Goal: Task Accomplishment & Management: Manage account settings

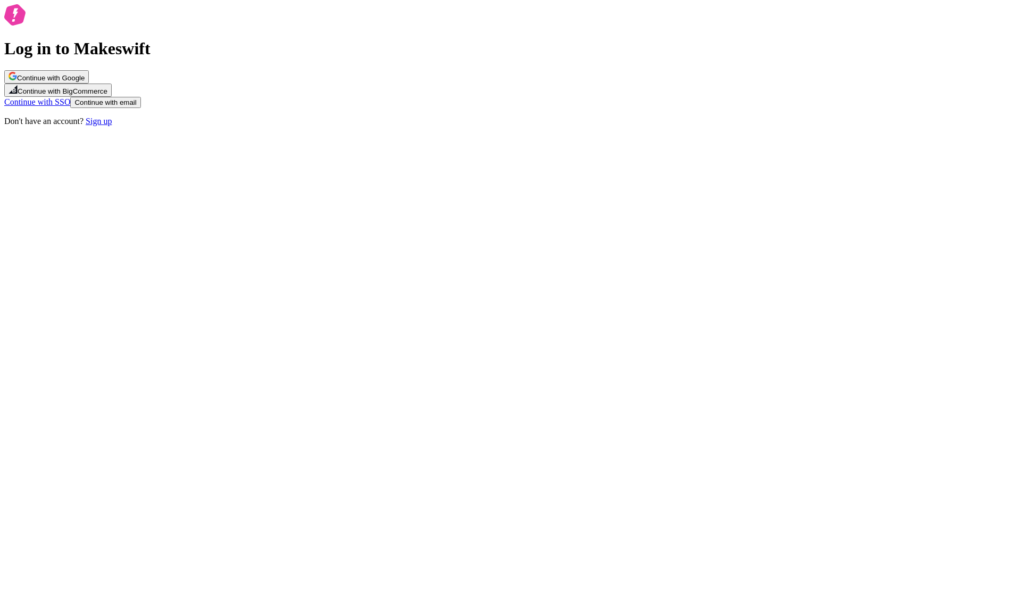
click at [85, 82] on span "Continue with Google" at bounding box center [51, 78] width 68 height 8
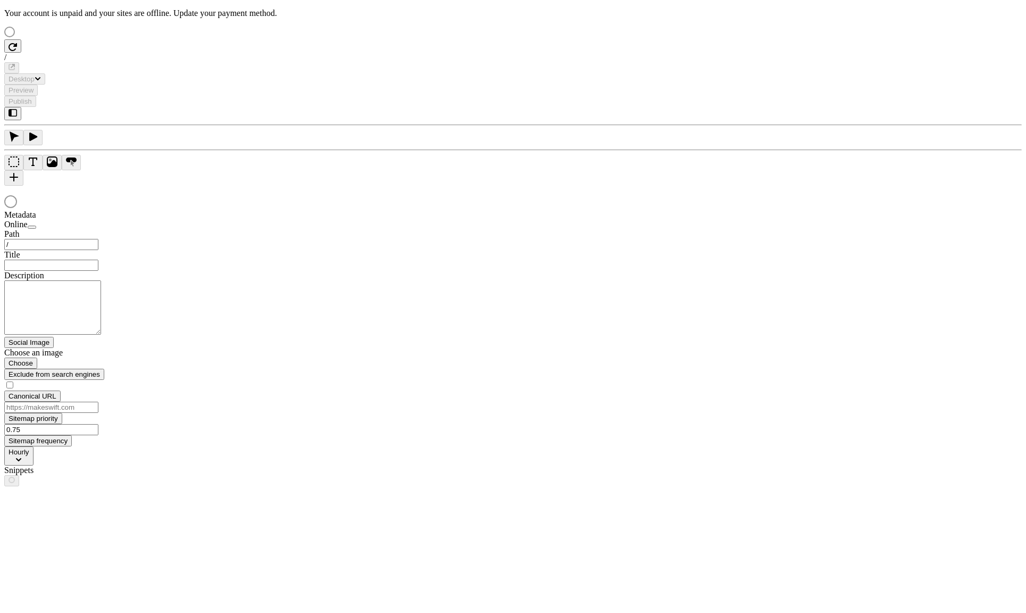
type input "/text-heavy-example"
type input "This is my wonderful title and I'm proud of it."
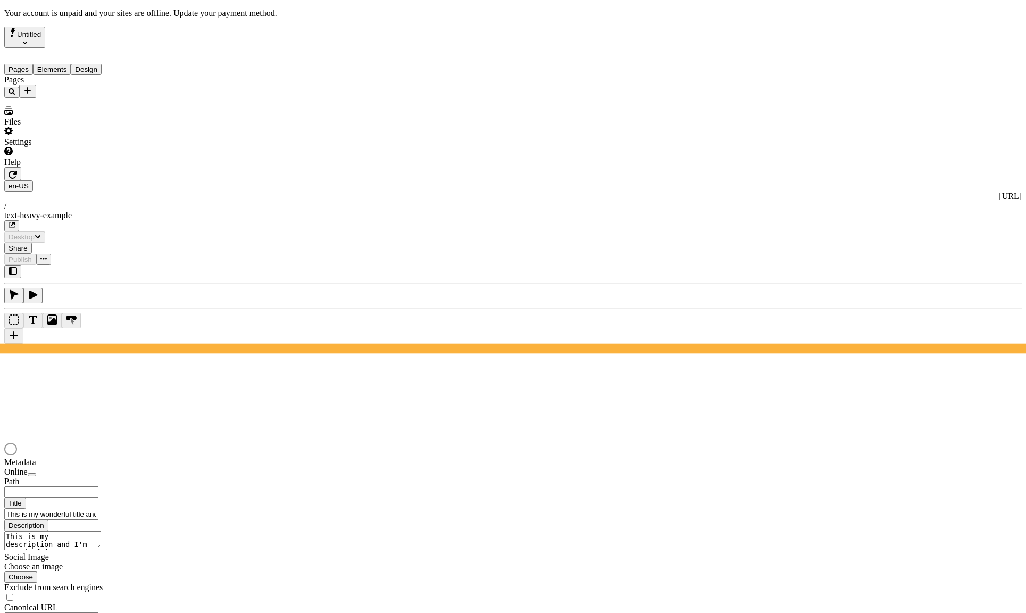
type input "/text-heavy-example"
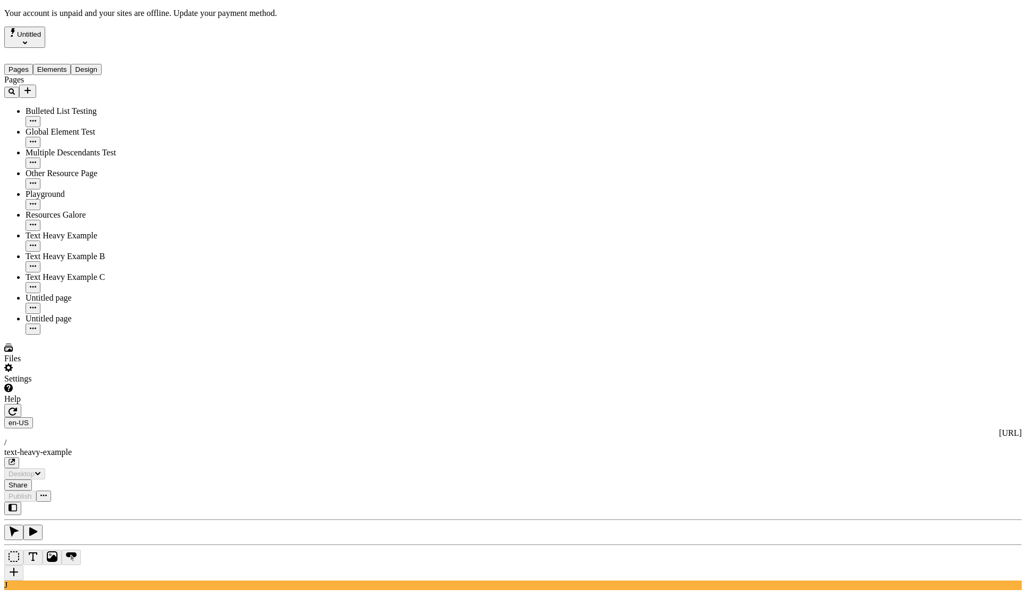
drag, startPoint x: 344, startPoint y: 294, endPoint x: 314, endPoint y: 180, distance: 117.7
click at [94, 384] on div "Settings" at bounding box center [68, 373] width 128 height 20
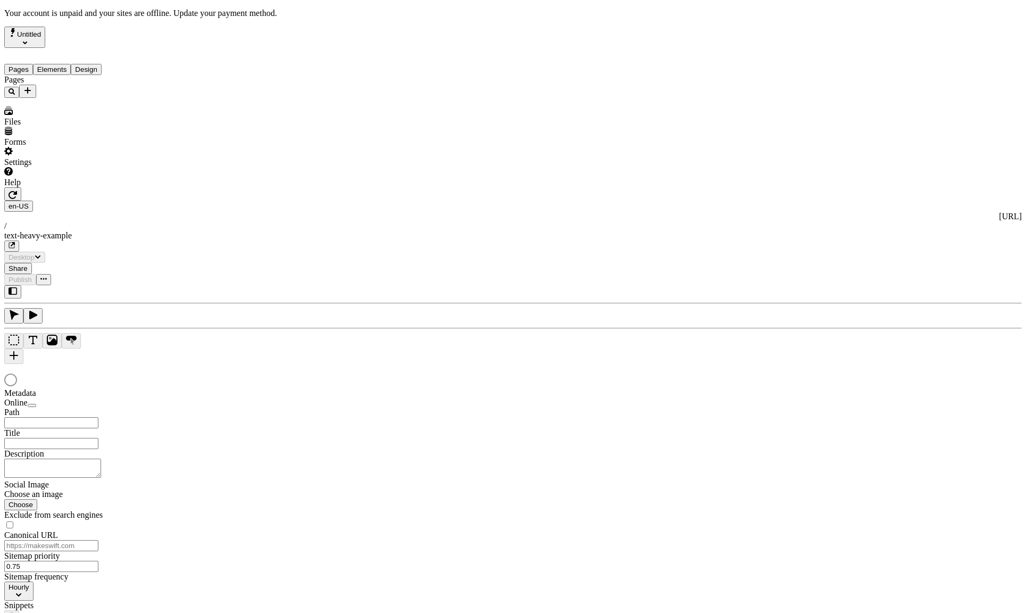
type input "This is my wonderful title and I'm proud of it."
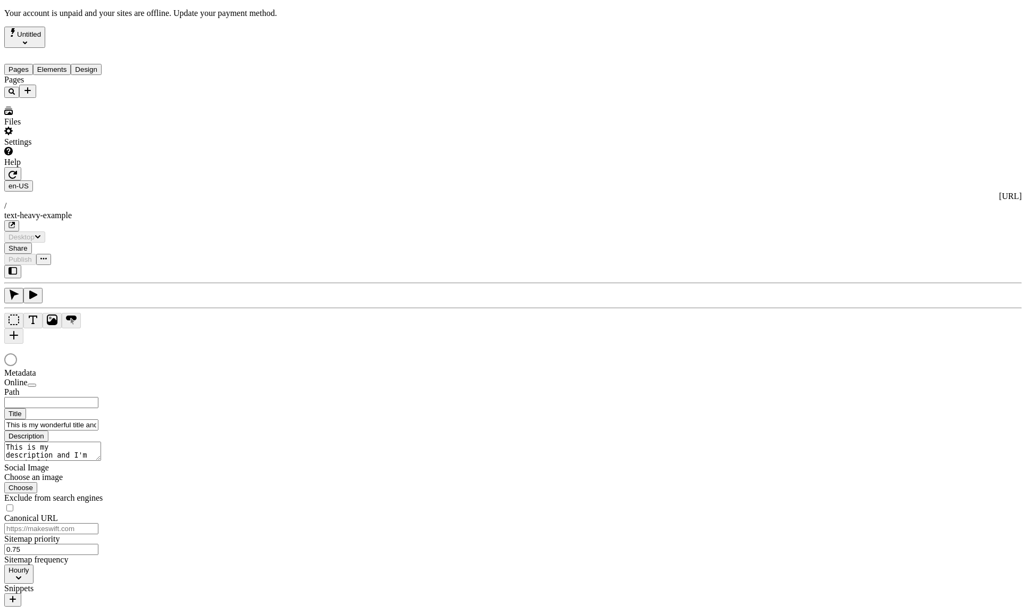
type input "/text-heavy-example"
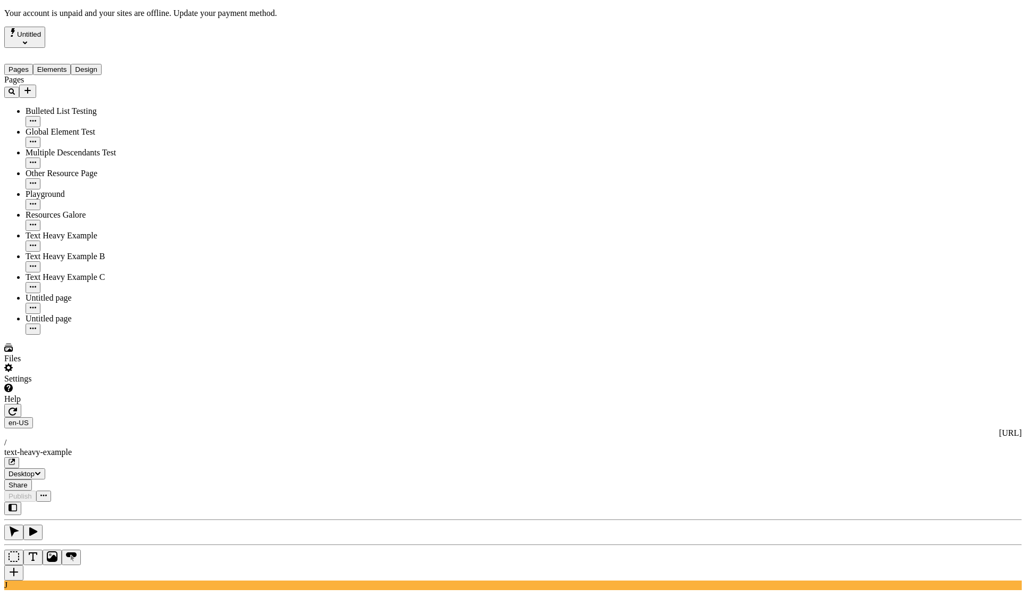
click at [89, 384] on div "Settings" at bounding box center [68, 373] width 128 height 20
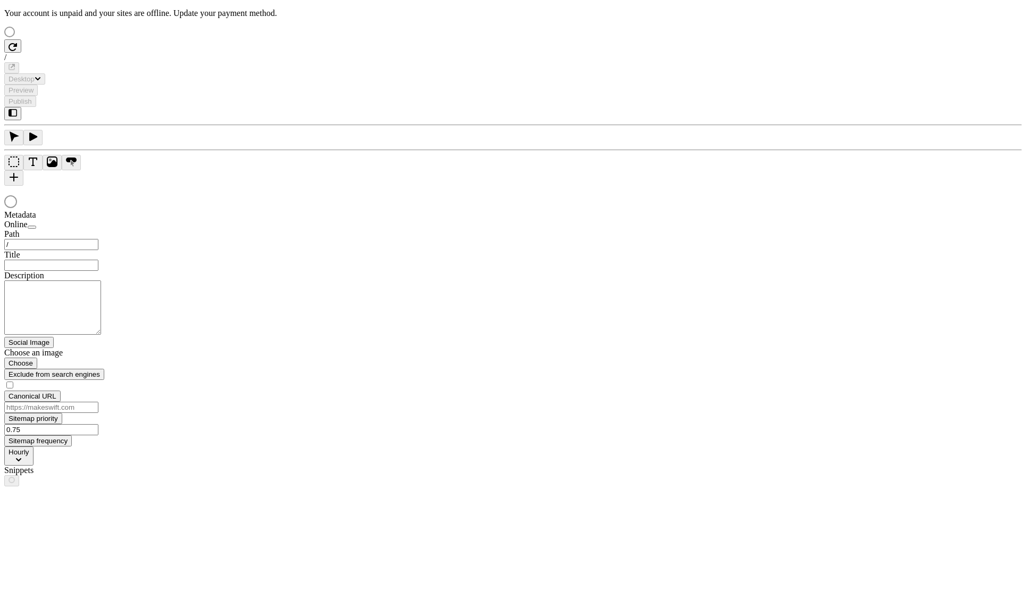
type input "/text-heavy-example"
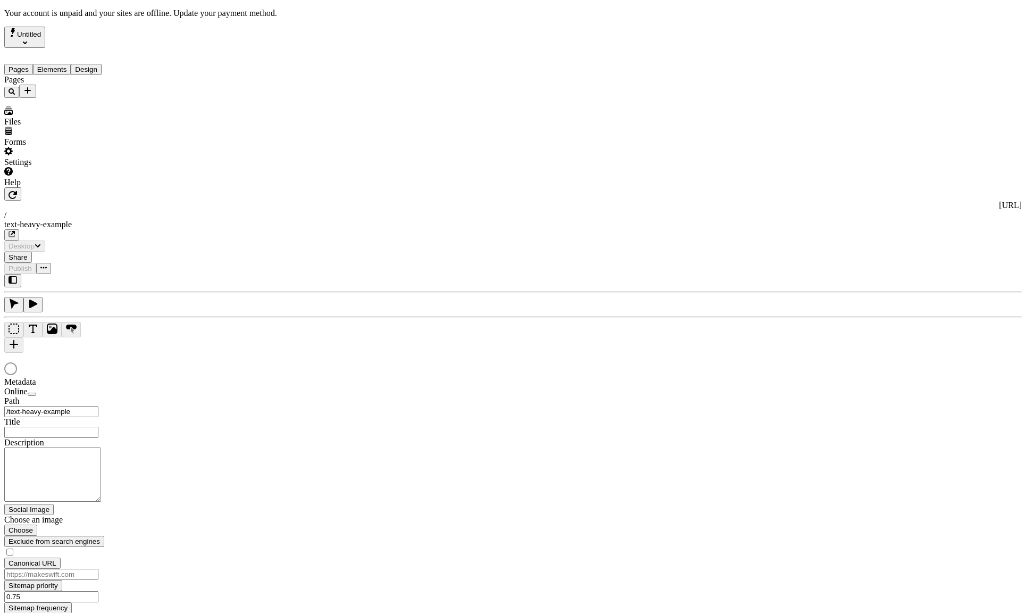
type input "This is my wonderful title and I'm proud of it."
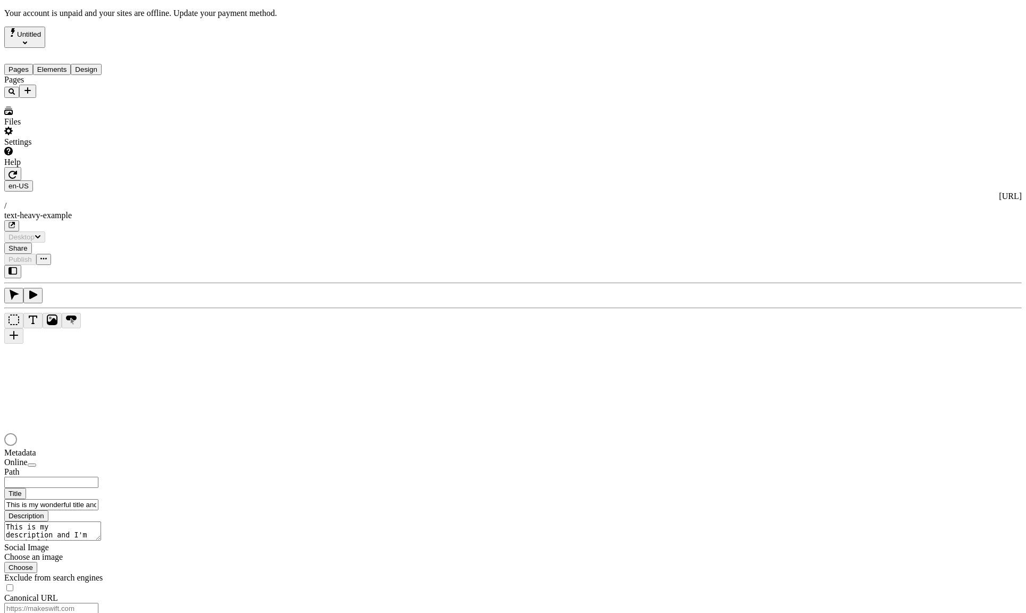
type input "/text-heavy-example"
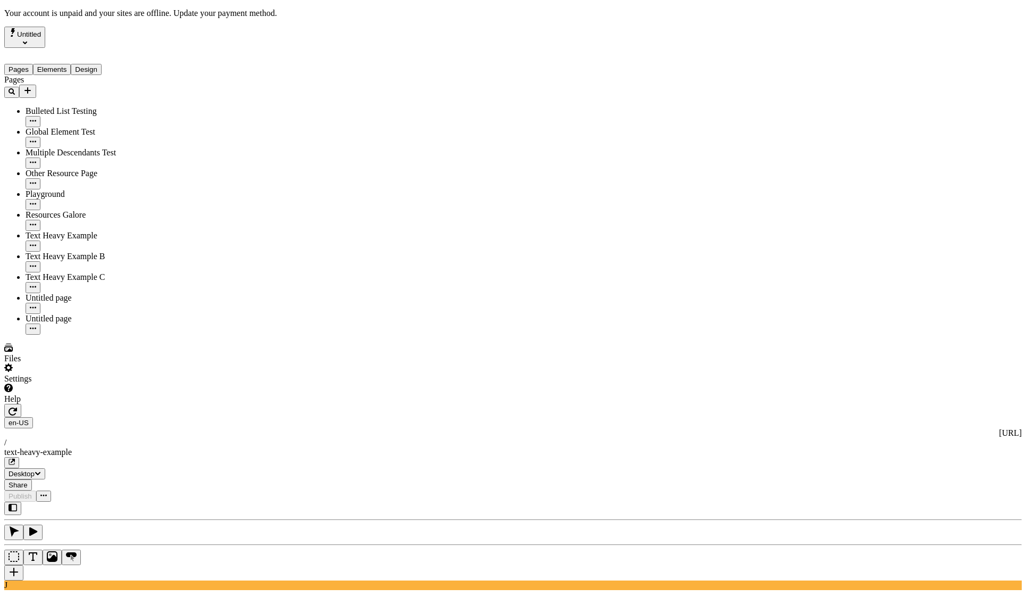
click at [90, 384] on div "Settings" at bounding box center [68, 373] width 128 height 20
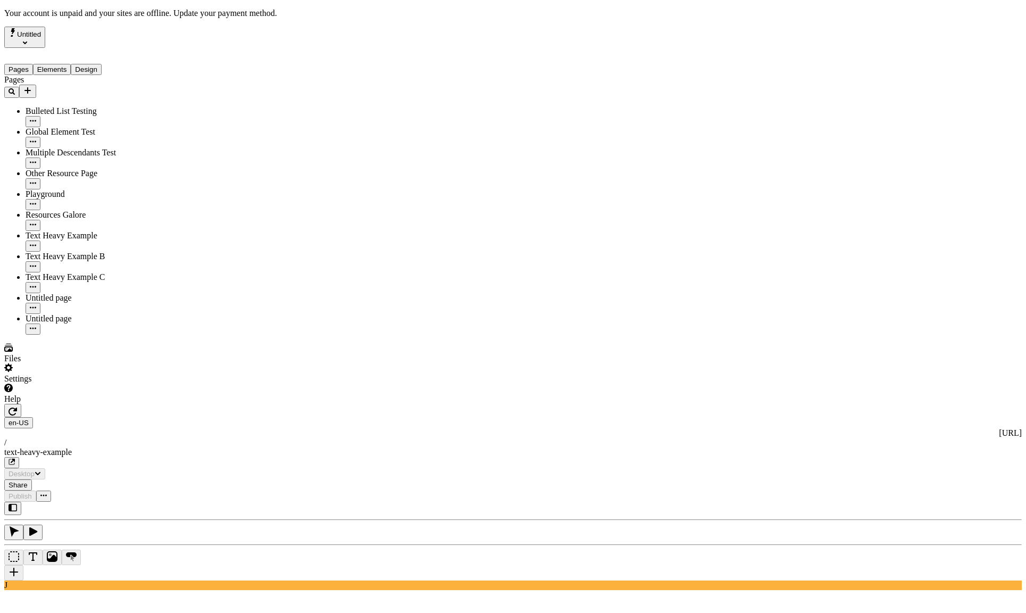
type input "/text-heavy-example"
click at [97, 384] on div "Settings" at bounding box center [68, 373] width 128 height 20
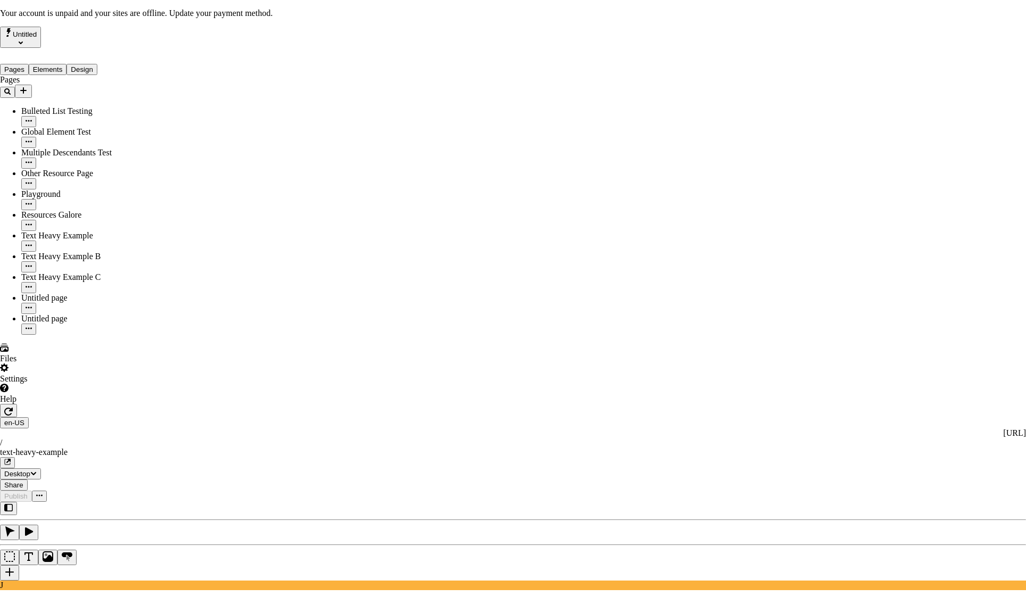
drag, startPoint x: 616, startPoint y: 481, endPoint x: 617, endPoint y: 496, distance: 14.9
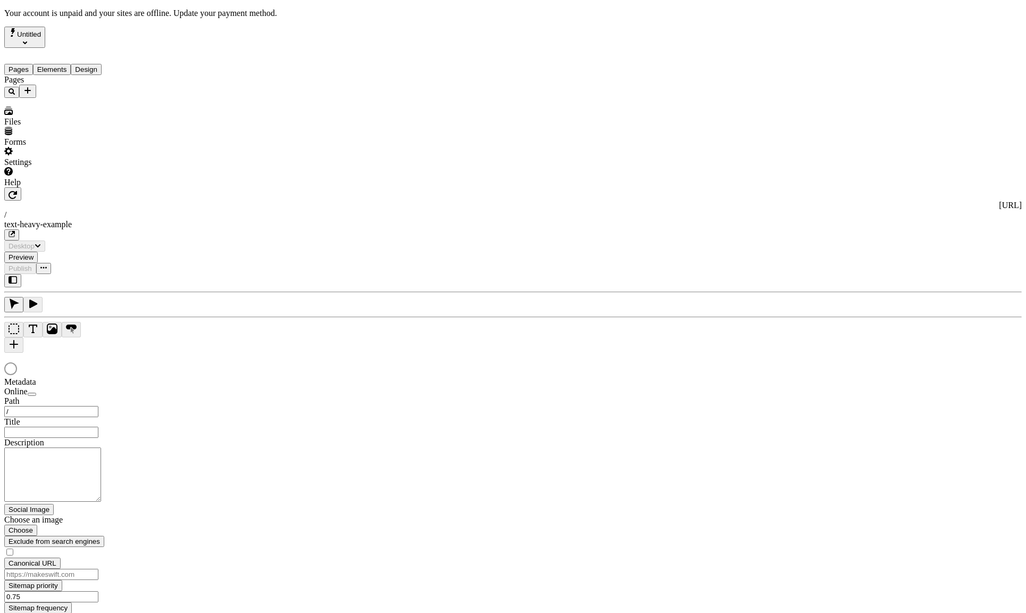
type input "/text-heavy-example"
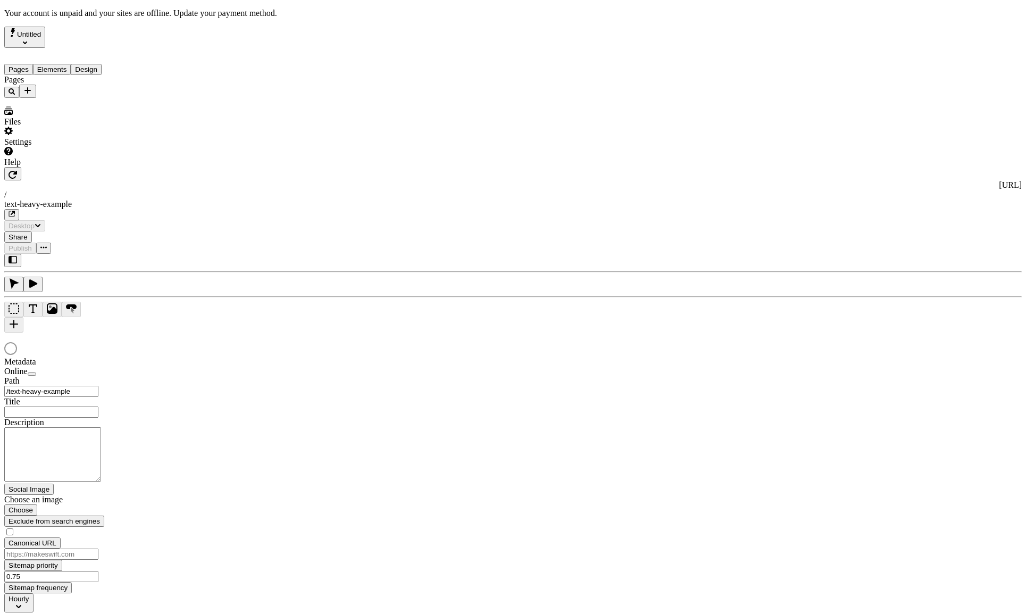
type input "This is my wonderful title and I'm proud of it."
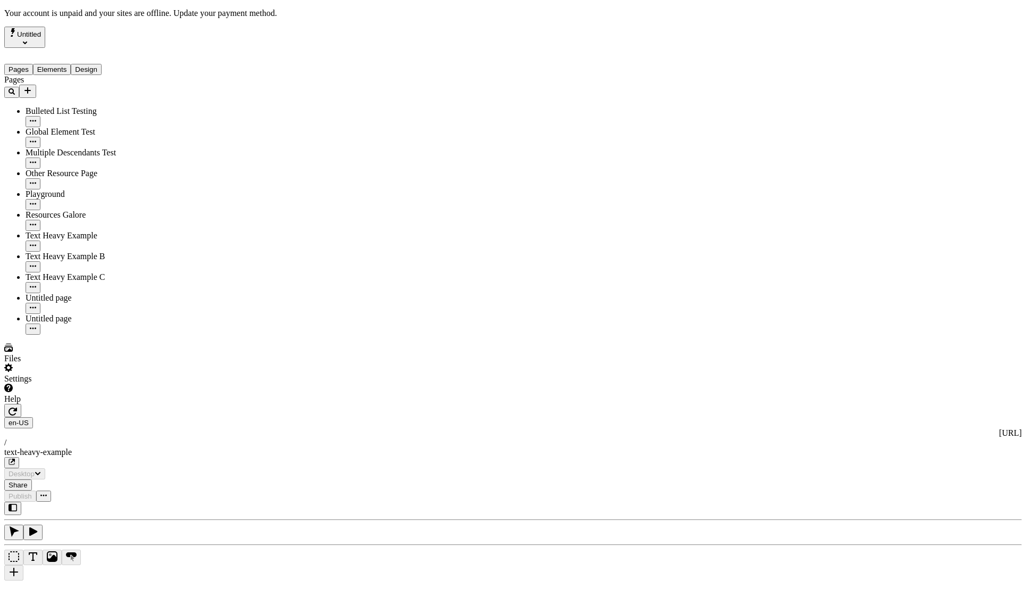
type input "/text-heavy-example"
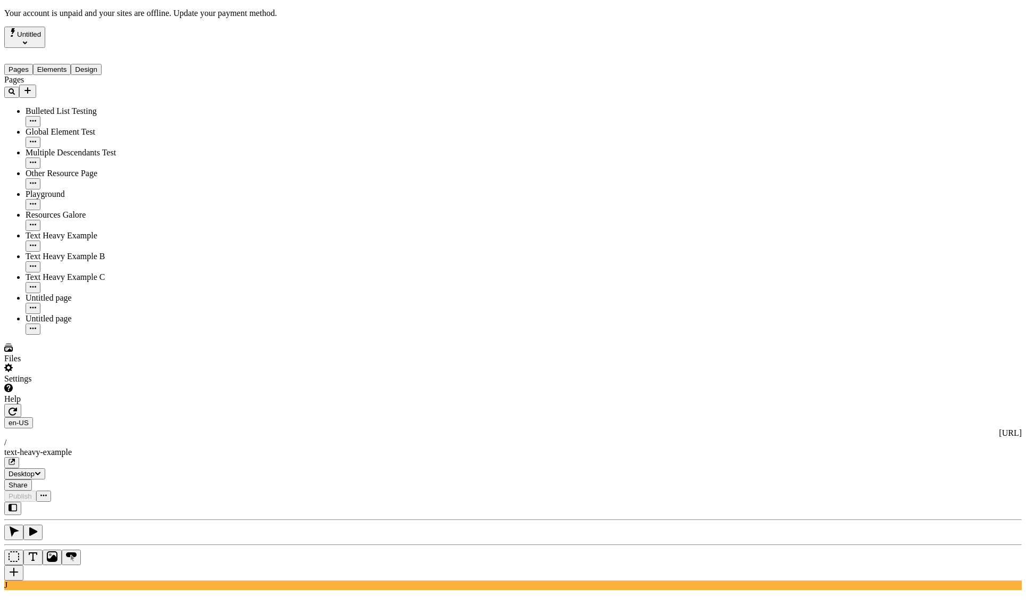
click at [87, 384] on div "Settings" at bounding box center [68, 373] width 128 height 20
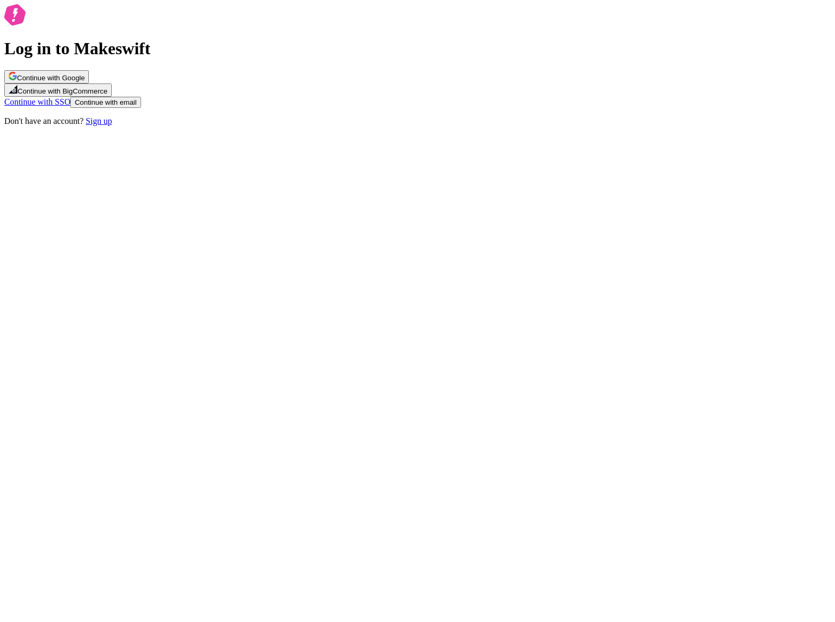
click at [85, 82] on span "Continue with Google" at bounding box center [51, 78] width 68 height 8
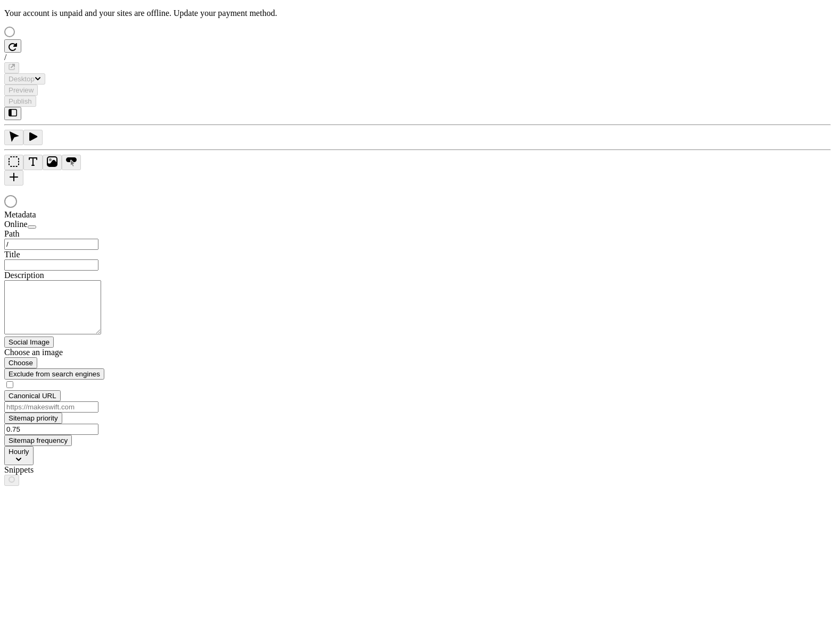
type input "/text-heavy-example"
type input "This is my wonderful title and I'm proud of it."
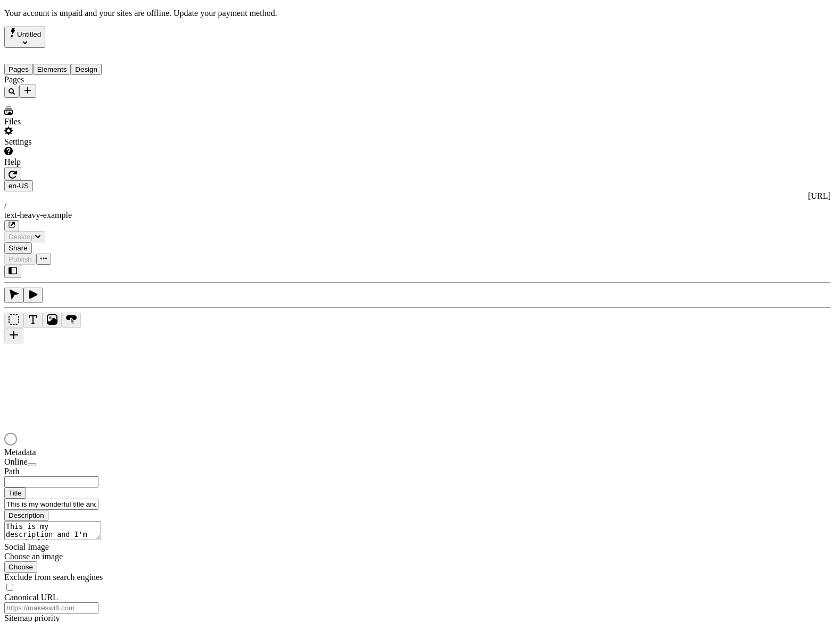
type input "/text-heavy-example"
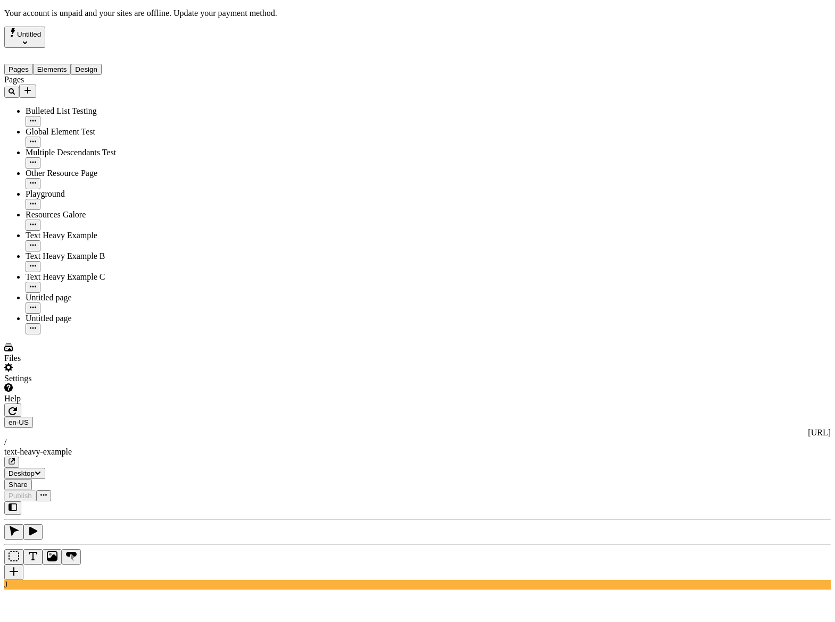
click at [85, 384] on div "Settings" at bounding box center [68, 373] width 128 height 20
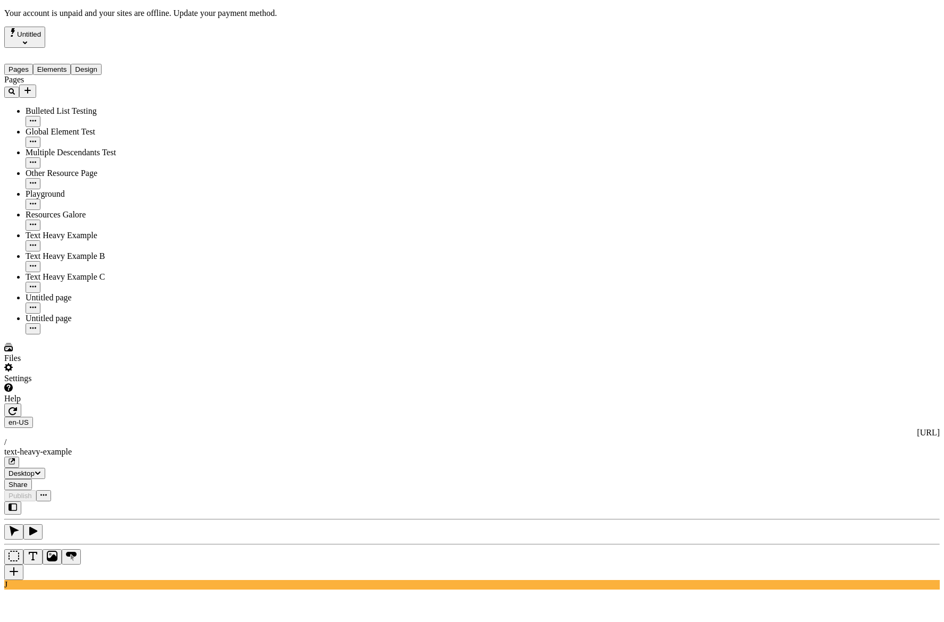
click at [98, 384] on div "Settings" at bounding box center [68, 373] width 128 height 20
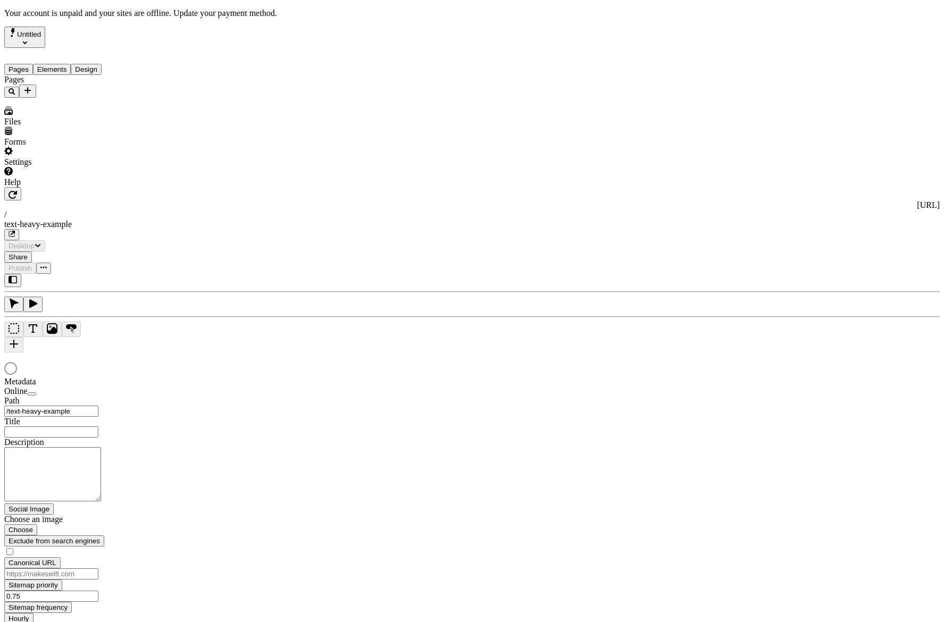
type input "This is my wonderful title and I'm proud of it."
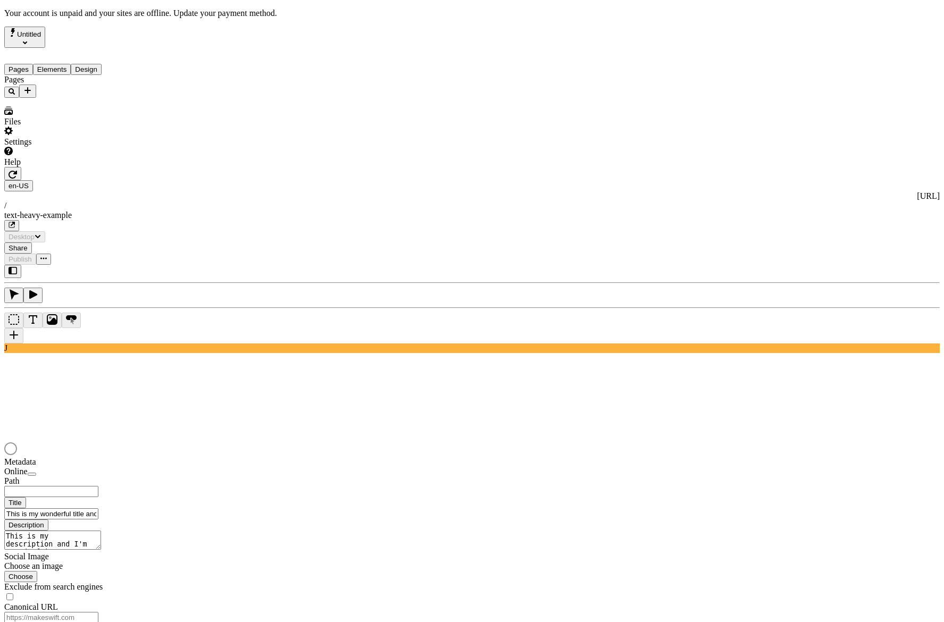
type input "/text-heavy-example"
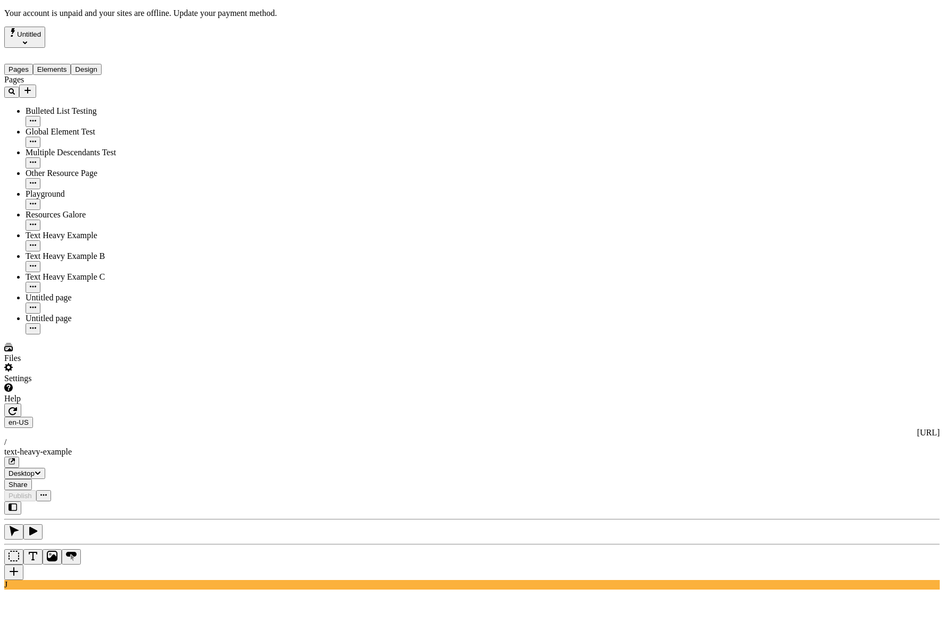
click at [105, 384] on div "Settings" at bounding box center [68, 373] width 128 height 20
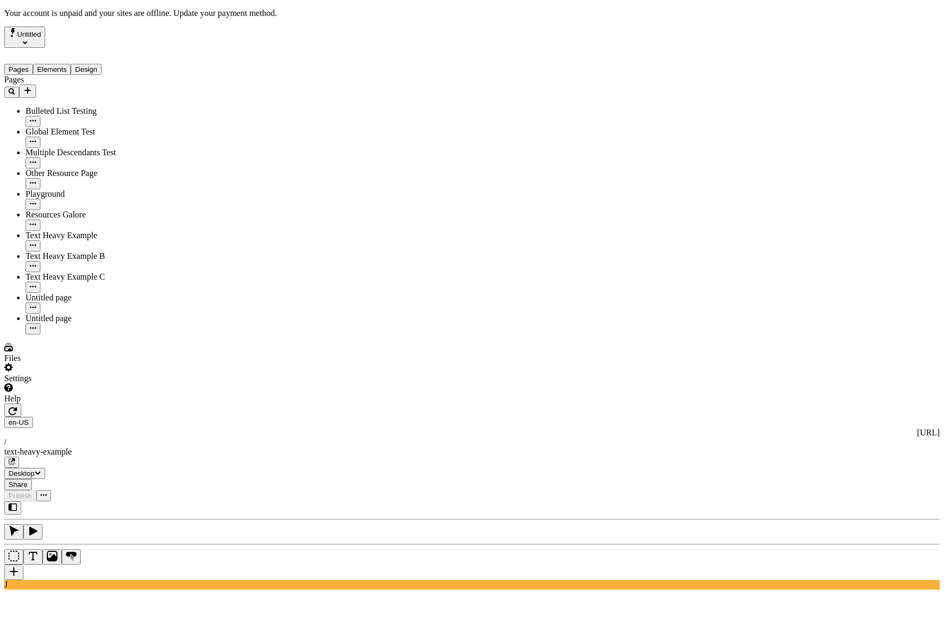
click at [112, 384] on div "Settings" at bounding box center [68, 373] width 128 height 20
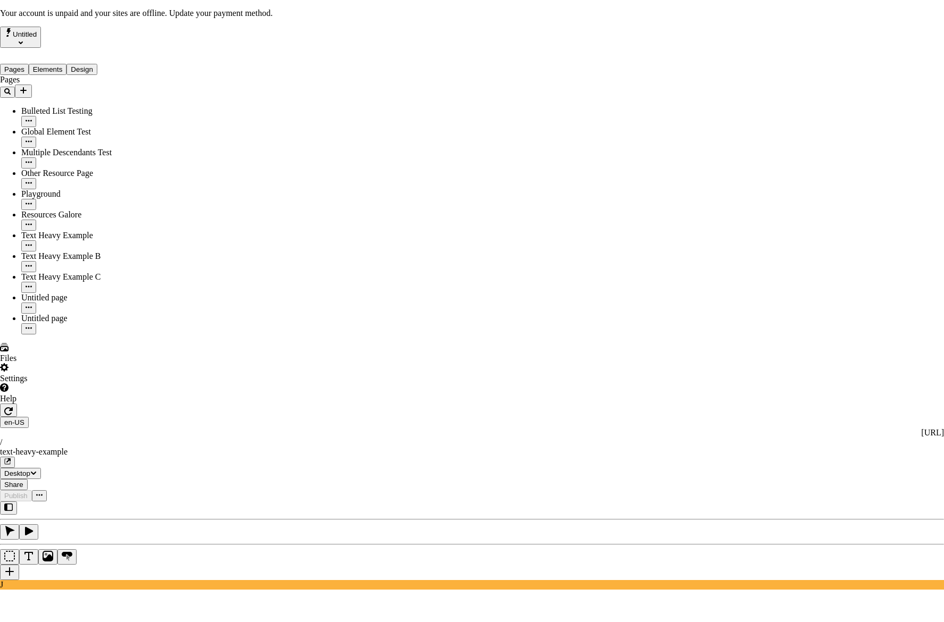
click at [222, 82] on div "French ([GEOGRAPHIC_DATA])" at bounding box center [238, 85] width 122 height 10
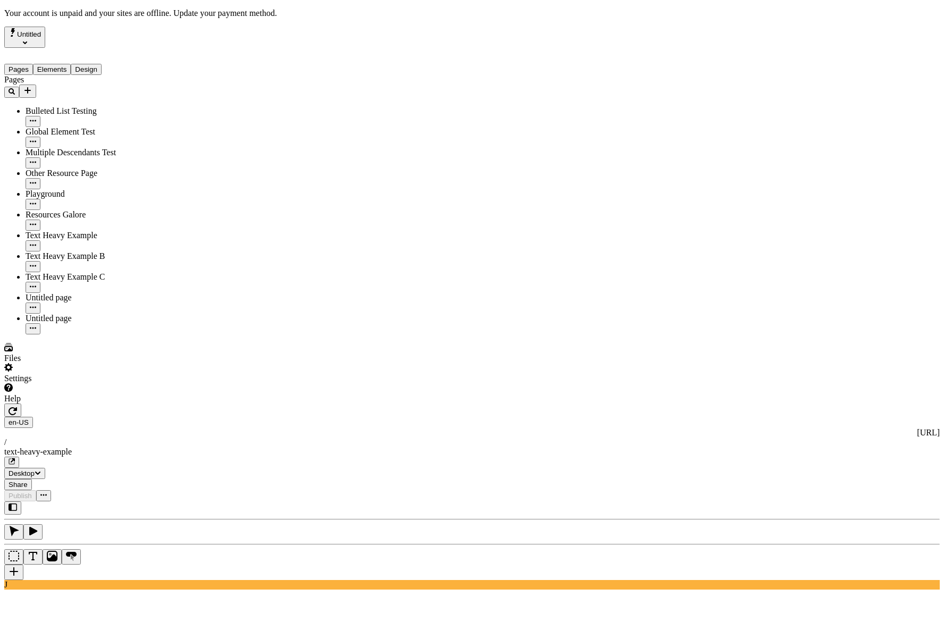
type input "Translations Example: Text Heavy Page"
type textarea "This is a sample description for a page that contains a lot of text."
type input "/text-heavy-example"
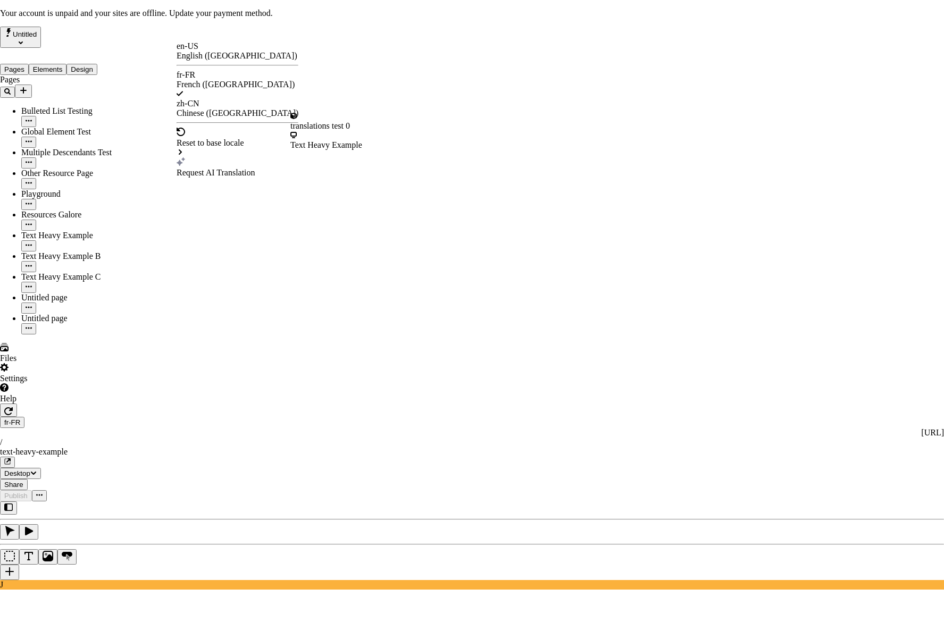
click at [213, 168] on div "Request AI Translation" at bounding box center [238, 173] width 122 height 10
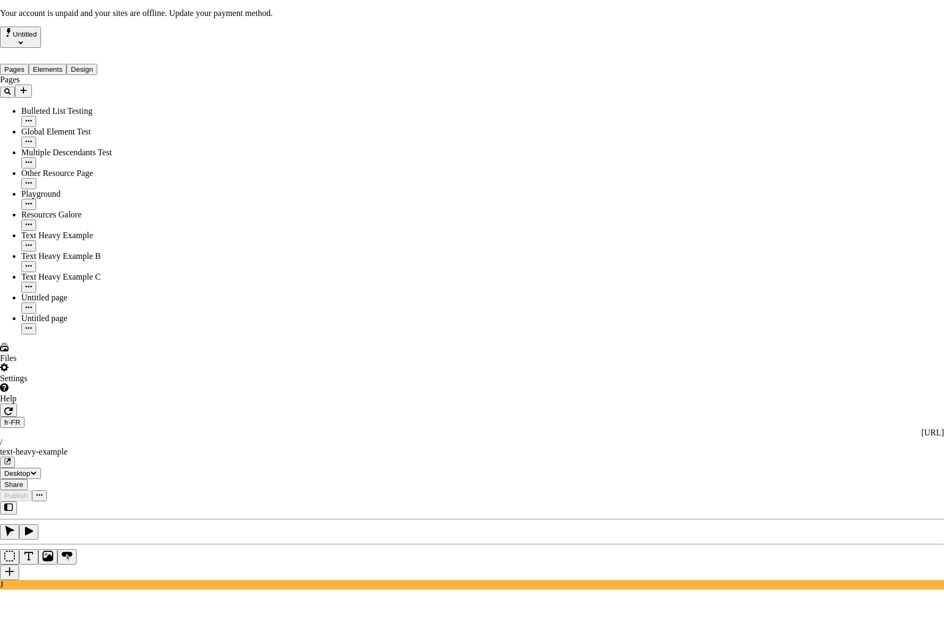
drag, startPoint x: 587, startPoint y: 145, endPoint x: 553, endPoint y: 168, distance: 41.0
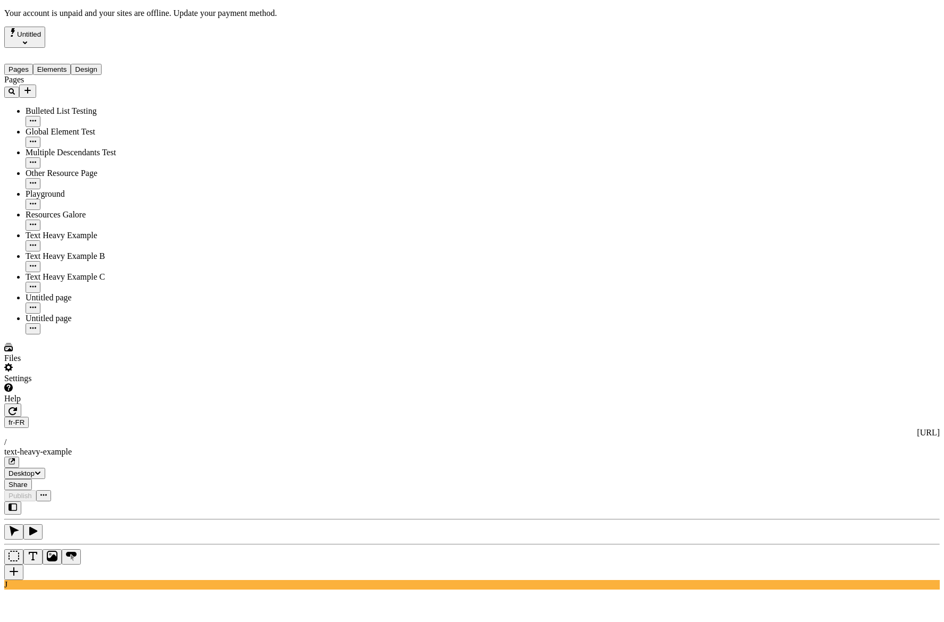
click at [45, 39] on button "Untitled" at bounding box center [24, 37] width 41 height 21
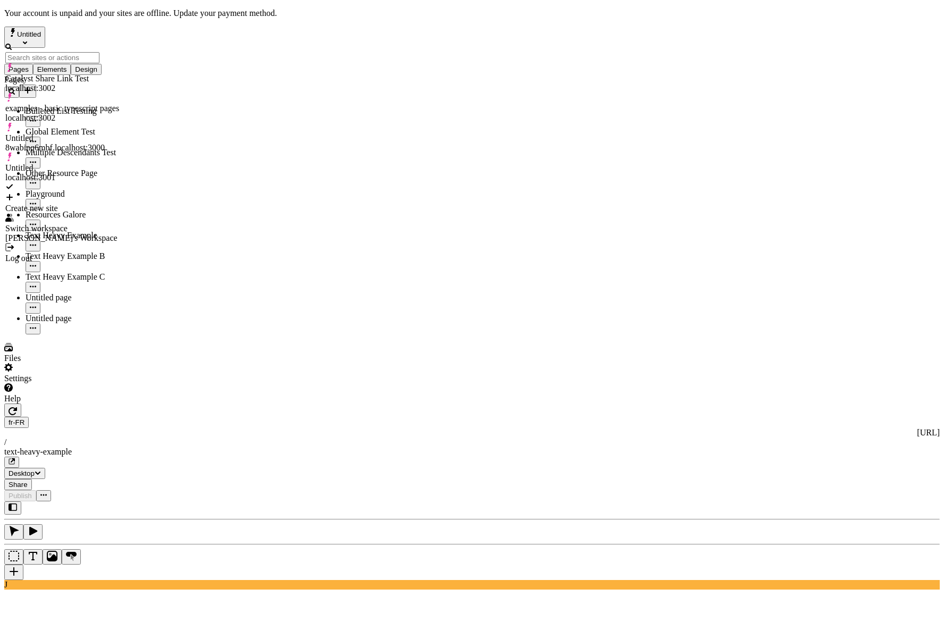
click at [74, 335] on div "Pages Bulleted List Testing Global Element Test Multiple Descendants Test Other…" at bounding box center [68, 205] width 128 height 260
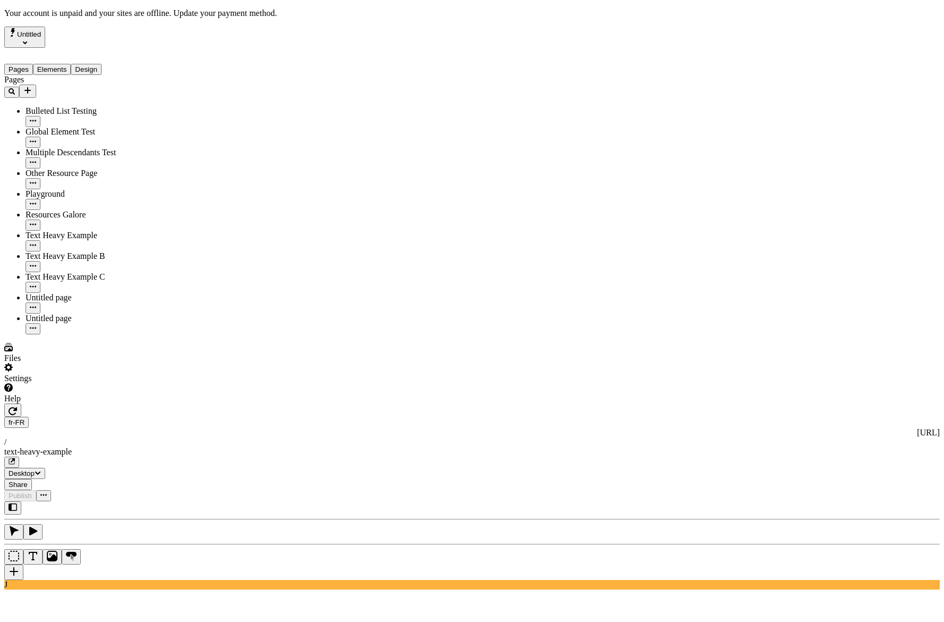
click at [68, 384] on div "Settings" at bounding box center [68, 373] width 128 height 20
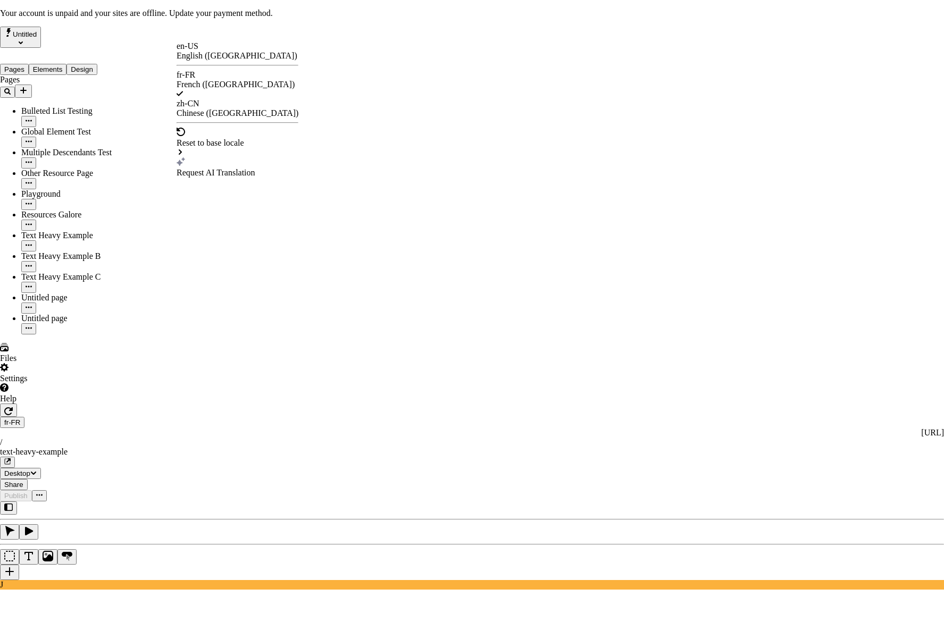
click at [222, 168] on div "Request AI Translation" at bounding box center [238, 173] width 122 height 10
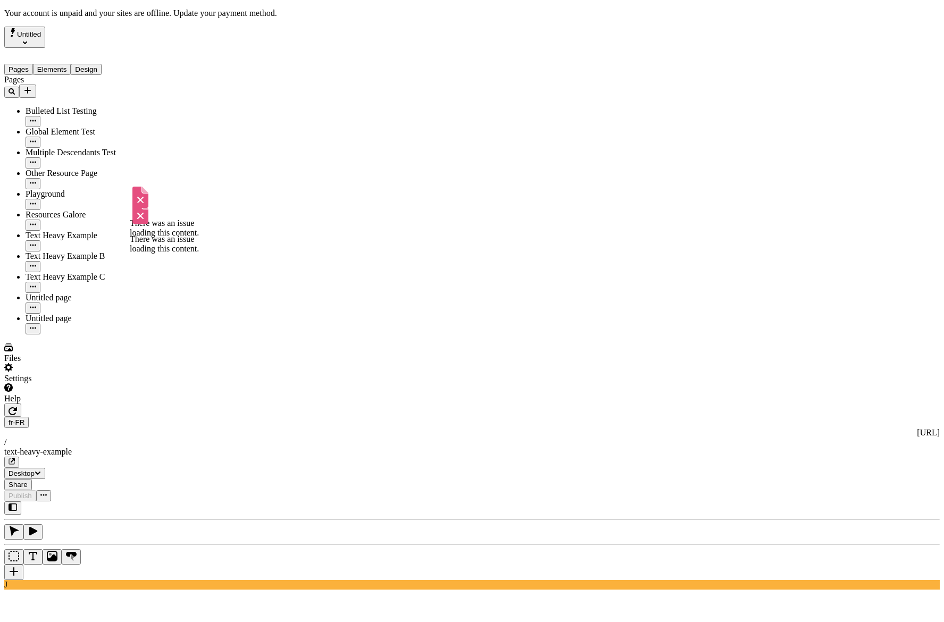
click at [49, 293] on div "Untitled page" at bounding box center [79, 303] width 106 height 21
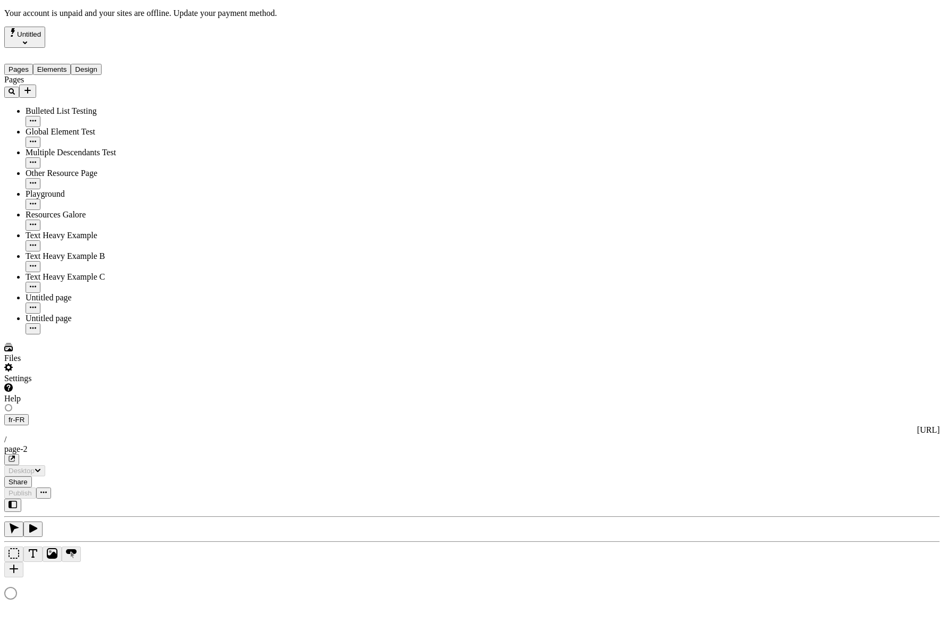
type input "/exploration-of-translations"
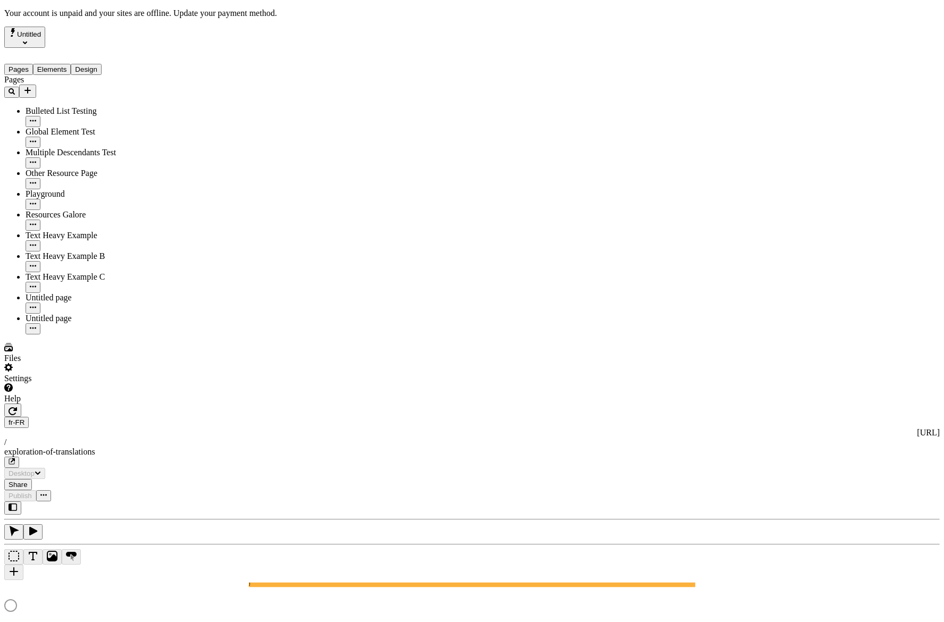
type input "The Great Translations Adventure Base Locale"
type textarea "This is my French localized description. If it were empty, it would not appear …"
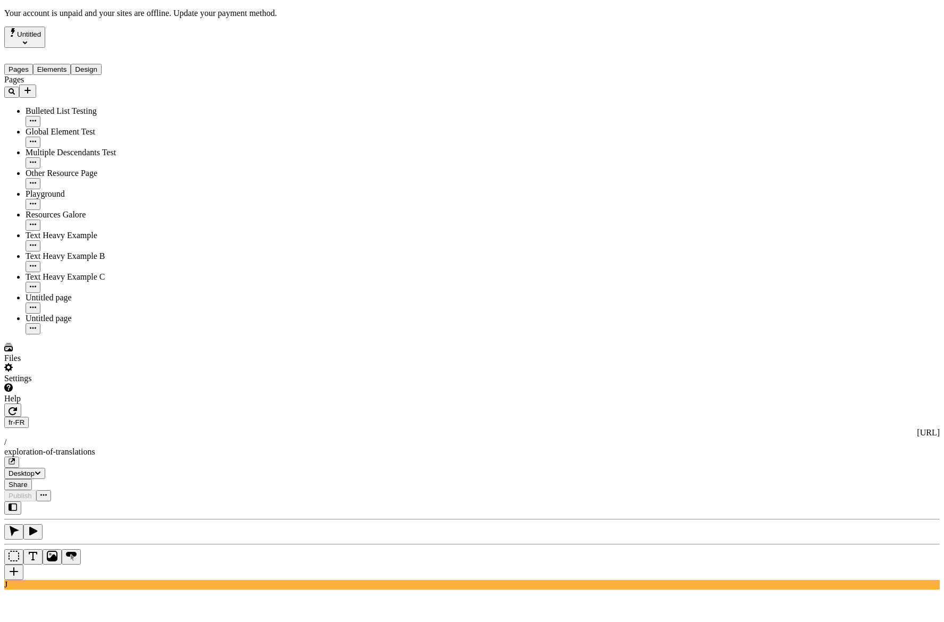
click at [48, 384] on div "Settings" at bounding box center [68, 373] width 128 height 20
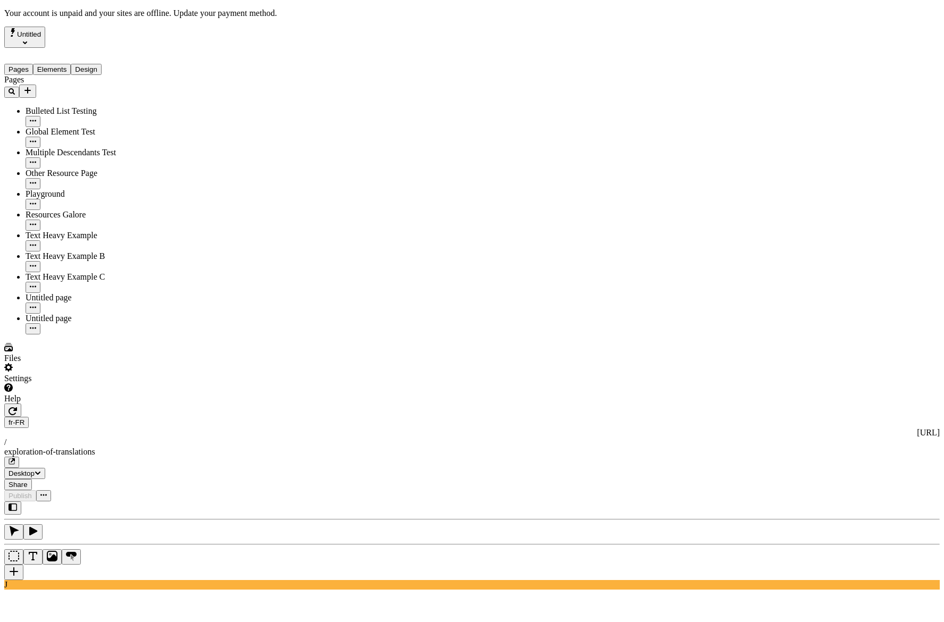
click at [73, 384] on div "Settings" at bounding box center [68, 373] width 128 height 20
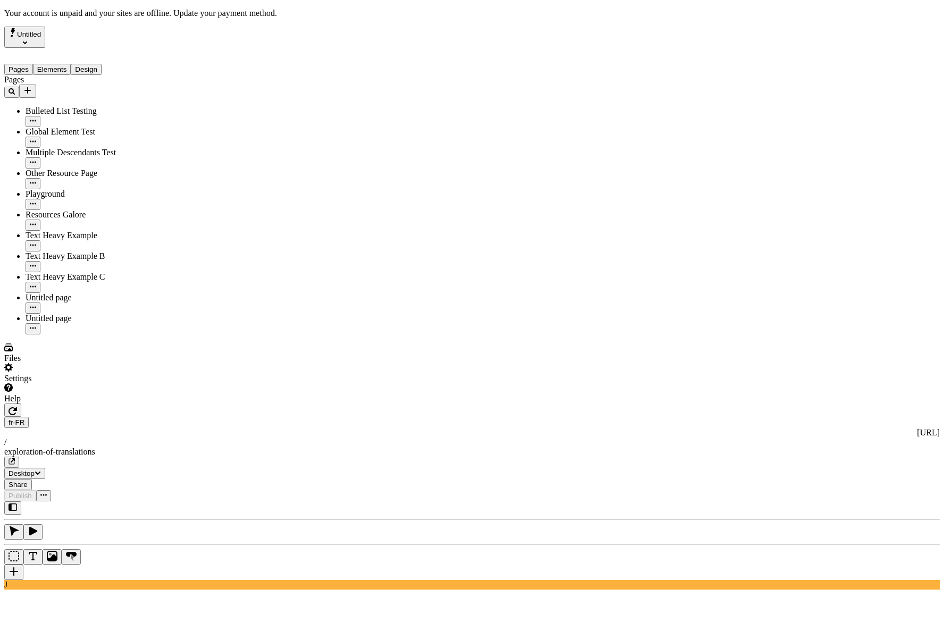
click at [61, 384] on div "Settings" at bounding box center [68, 373] width 128 height 20
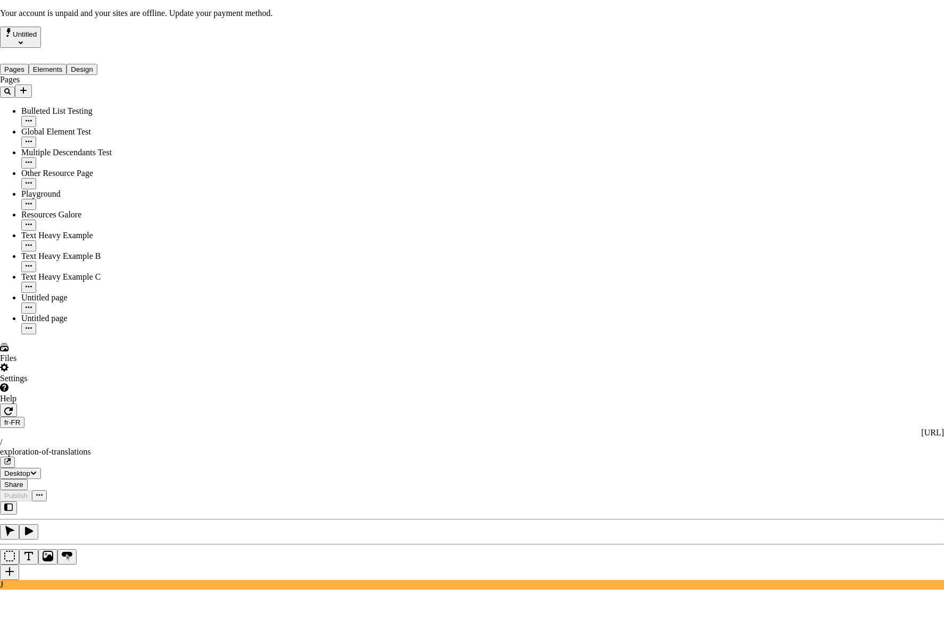
click at [238, 168] on div "Request AI Translation" at bounding box center [238, 173] width 122 height 10
